Goal: Task Accomplishment & Management: Complete application form

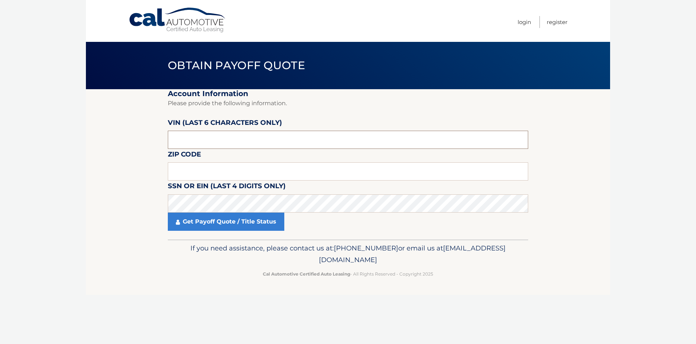
click at [240, 145] on input "text" at bounding box center [348, 140] width 361 height 18
type input "P*****"
type input "711745"
click at [216, 173] on input "text" at bounding box center [348, 171] width 361 height 18
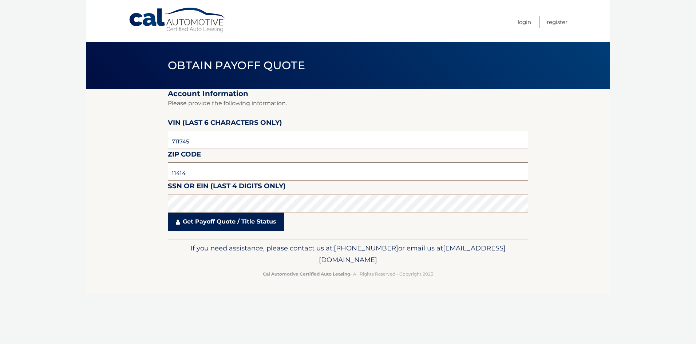
type input "11414"
click at [231, 221] on link "Get Payoff Quote / Title Status" at bounding box center [226, 222] width 117 height 18
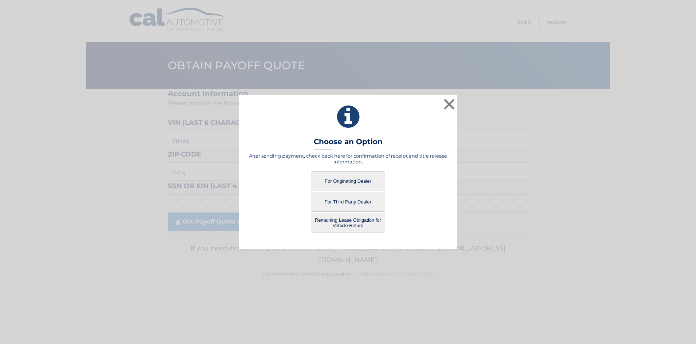
click at [346, 177] on button "For Originating Dealer" at bounding box center [348, 181] width 73 height 20
click at [345, 178] on button "For Originating Dealer" at bounding box center [348, 181] width 73 height 20
